Goal: Information Seeking & Learning: Find specific page/section

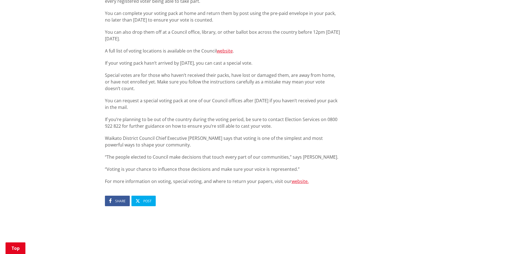
scroll to position [303, 0]
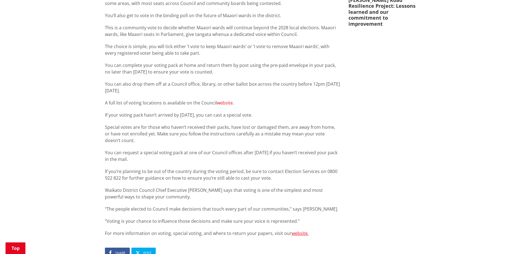
click at [228, 102] on link "website" at bounding box center [225, 103] width 16 height 6
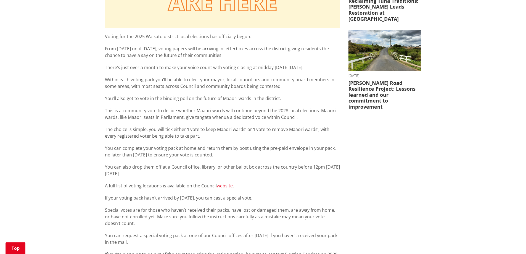
scroll to position [0, 0]
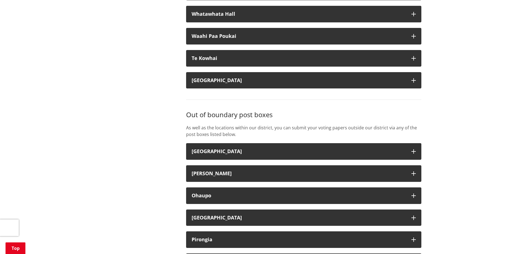
scroll to position [1379, 0]
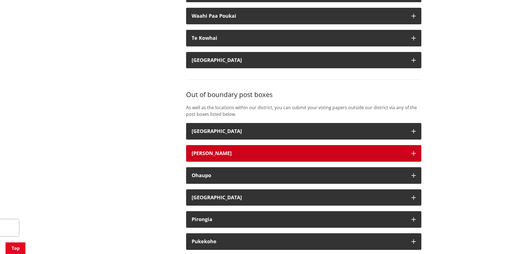
click at [415, 155] on icon "button" at bounding box center [413, 153] width 4 height 4
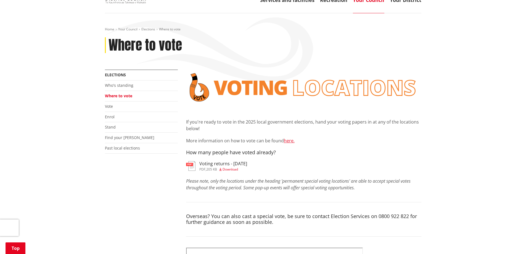
scroll to position [0, 0]
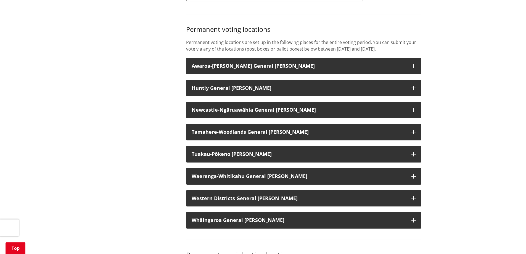
scroll to position [414, 0]
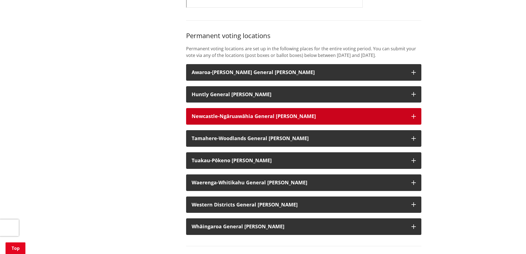
click at [412, 118] on icon "button" at bounding box center [413, 116] width 4 height 4
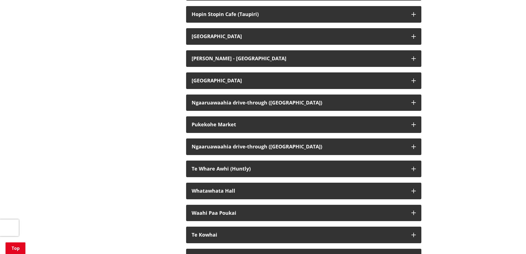
scroll to position [1710, 0]
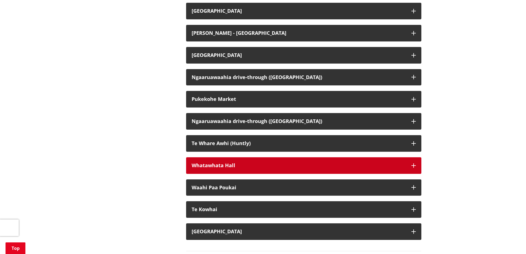
click at [414, 167] on icon "button" at bounding box center [413, 165] width 4 height 4
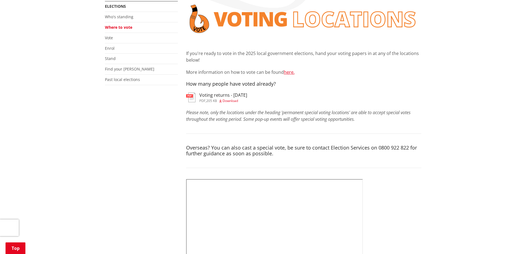
scroll to position [0, 0]
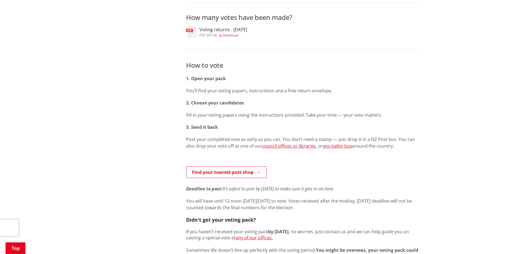
scroll to position [248, 0]
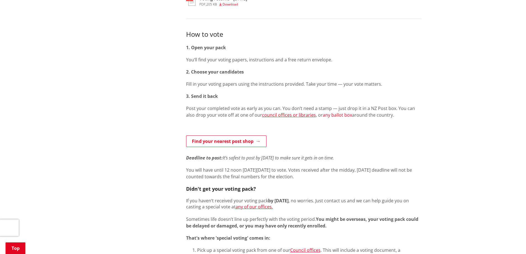
click at [325, 114] on link "any ballot box" at bounding box center [336, 115] width 29 height 6
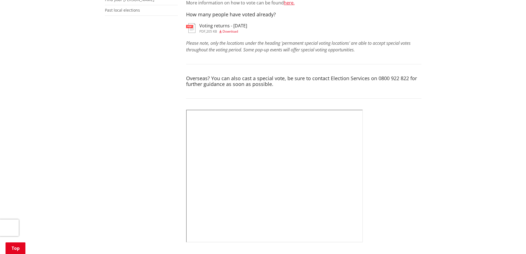
scroll to position [193, 0]
